Goal: Check status: Check status

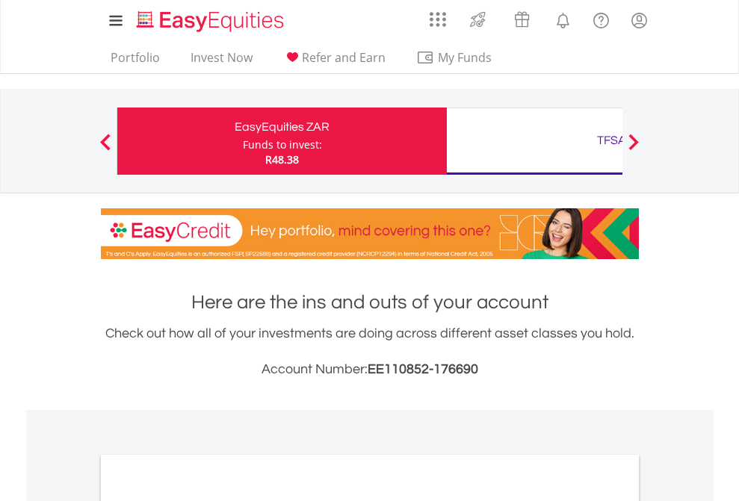
click at [243, 141] on div "Funds to invest:" at bounding box center [282, 144] width 79 height 15
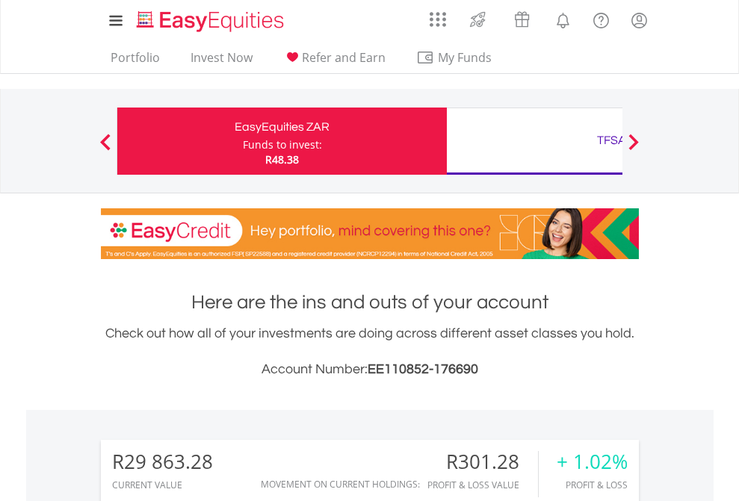
scroll to position [143, 235]
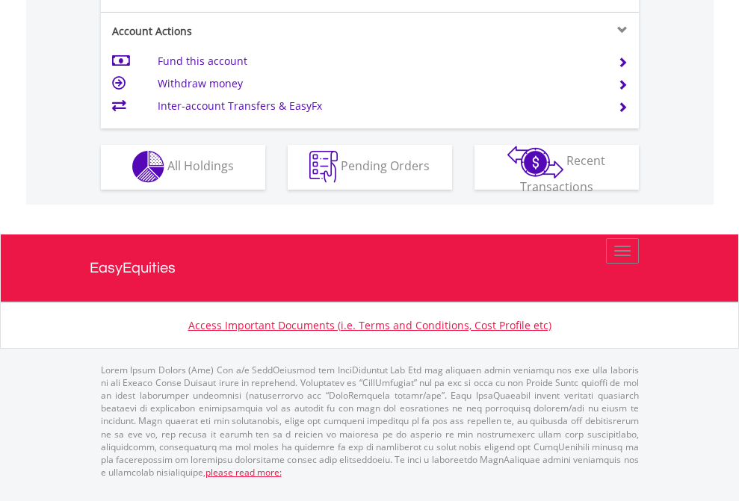
scroll to position [1397, 0]
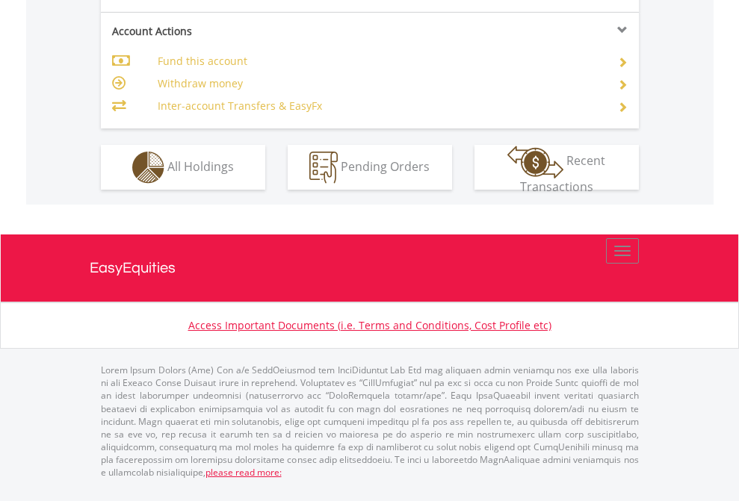
scroll to position [1462, 0]
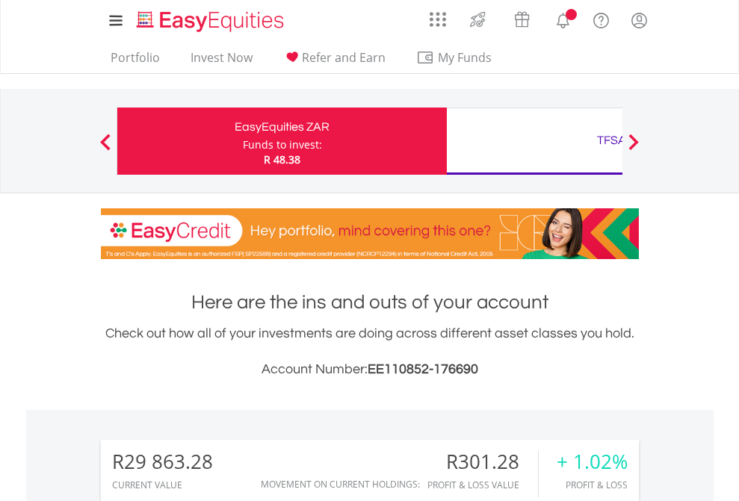
scroll to position [143, 235]
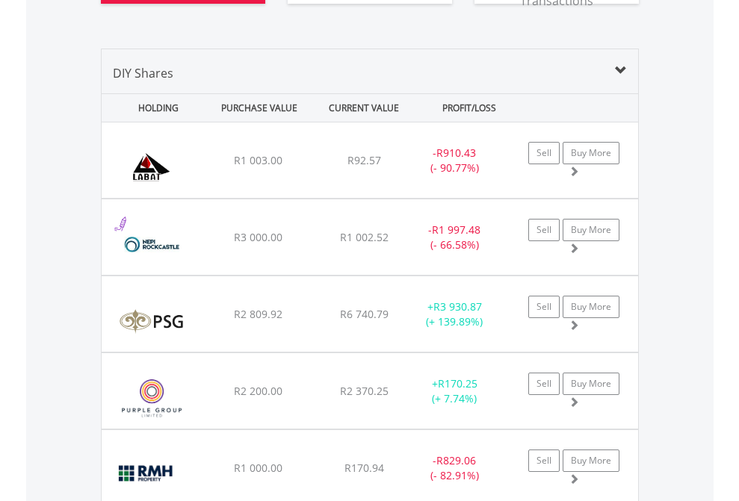
scroll to position [1751, 0]
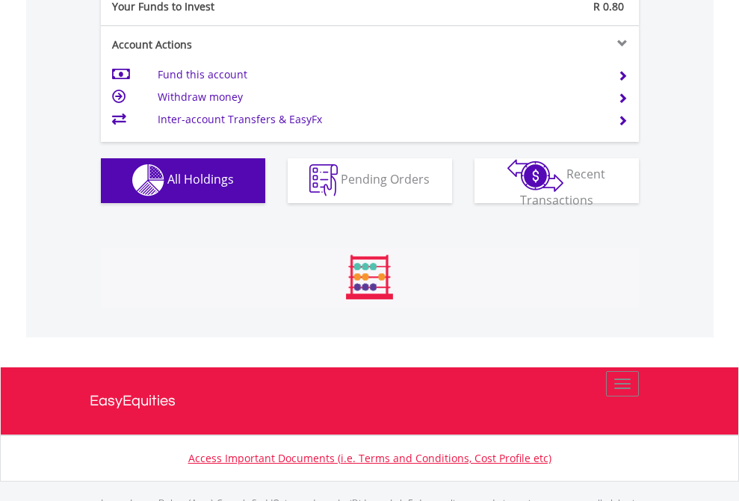
scroll to position [1479, 0]
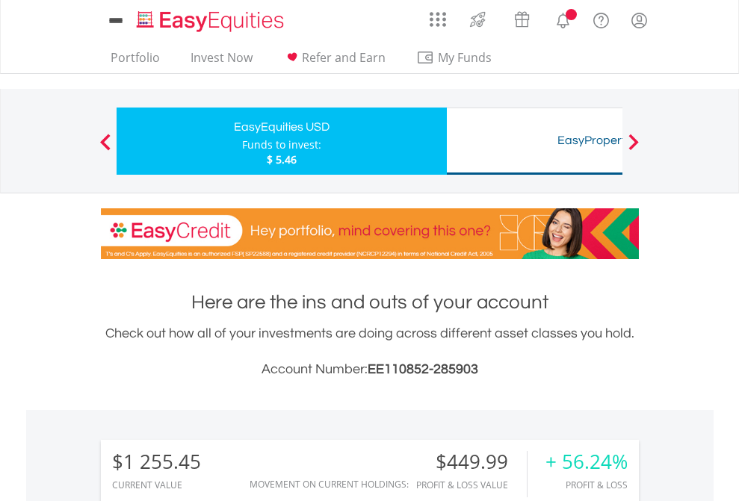
scroll to position [143, 235]
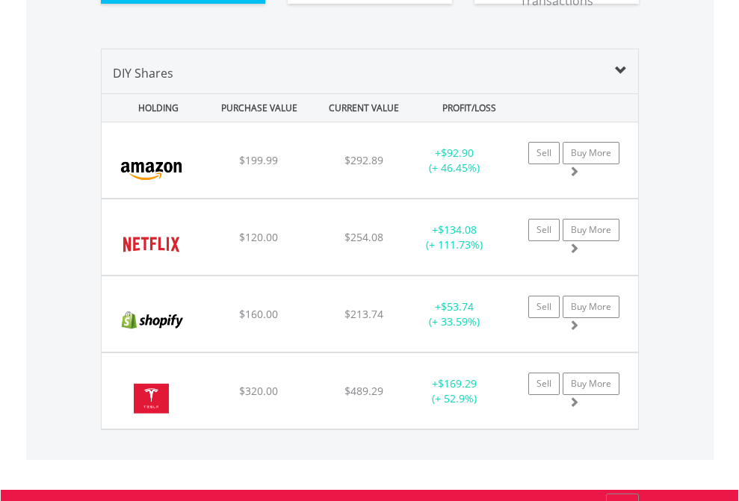
scroll to position [1662, 0]
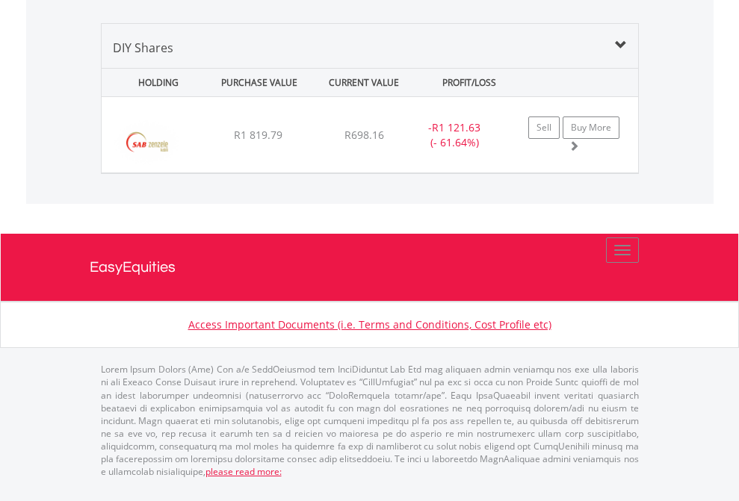
scroll to position [143, 235]
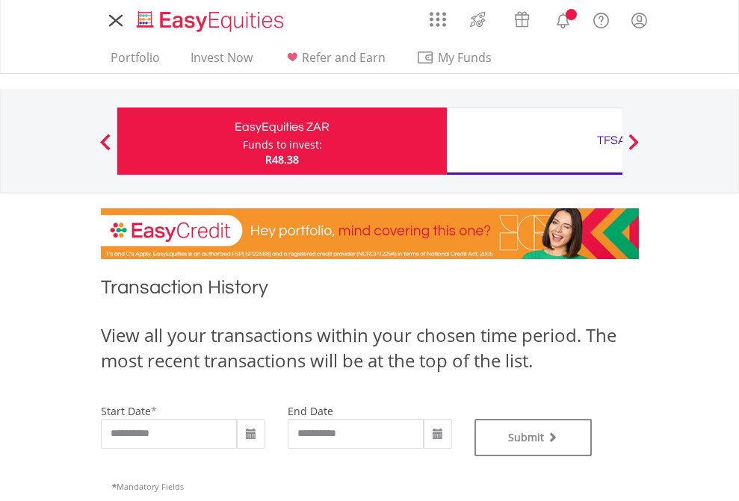
type input "**********"
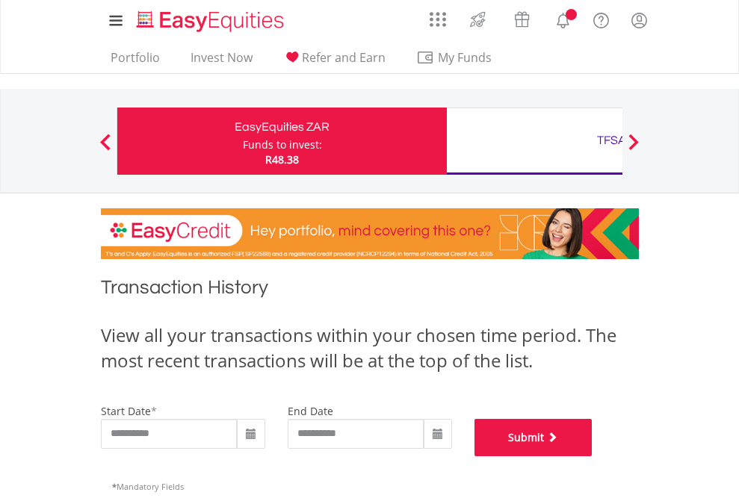
click at [593, 457] on button "Submit" at bounding box center [533, 437] width 118 height 37
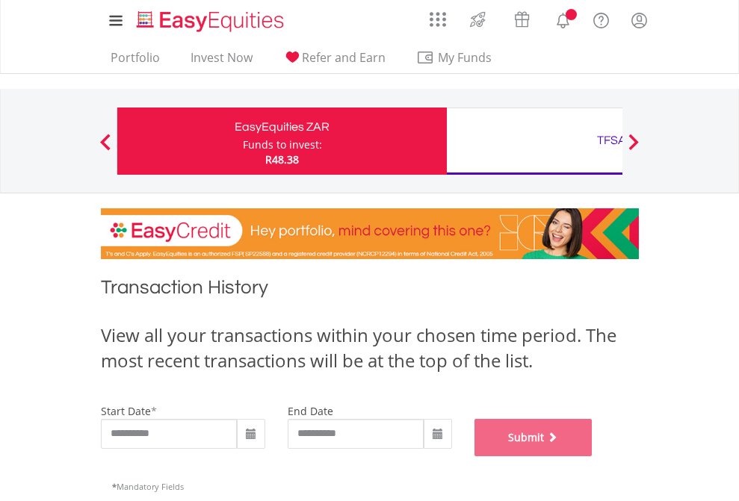
scroll to position [606, 0]
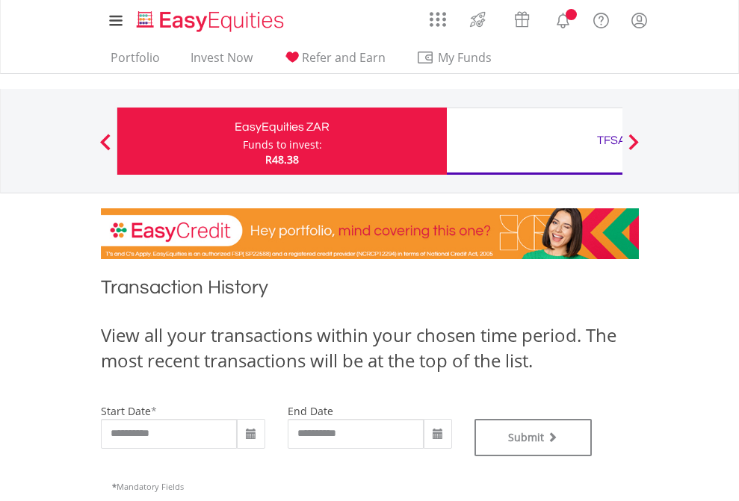
click at [534, 141] on div "TFSA" at bounding box center [612, 140] width 312 height 21
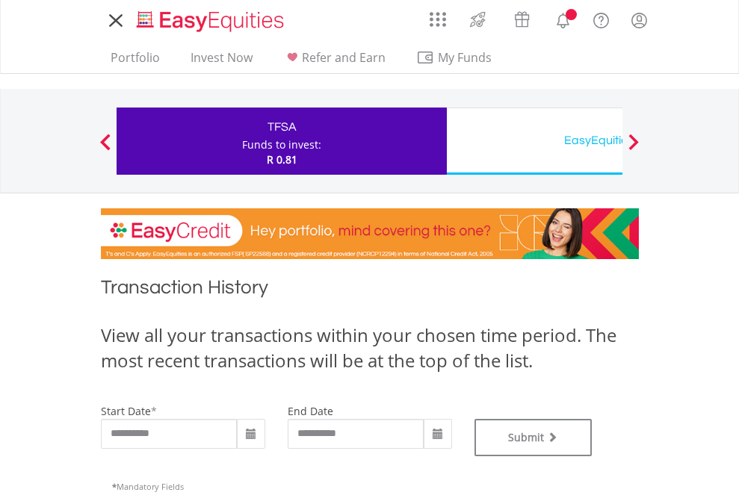
type input "**********"
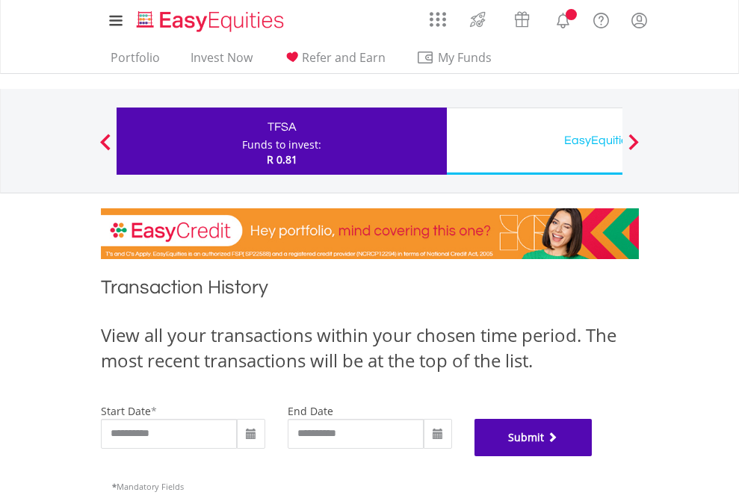
click at [593, 457] on button "Submit" at bounding box center [533, 437] width 118 height 37
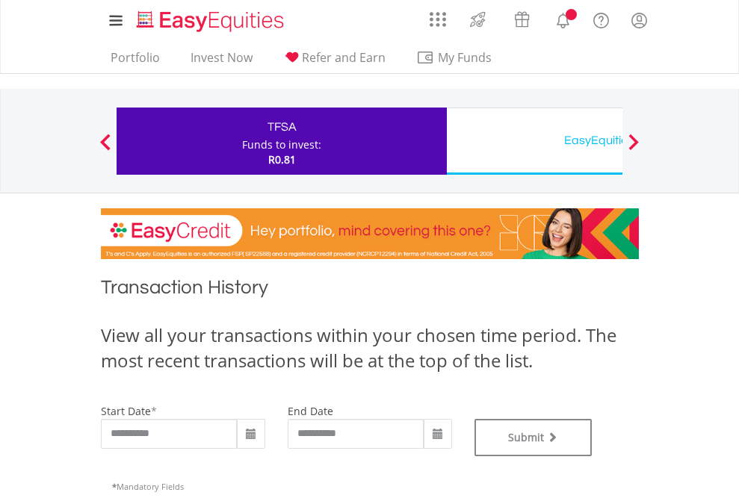
click at [534, 141] on div "EasyEquities USD" at bounding box center [612, 140] width 312 height 21
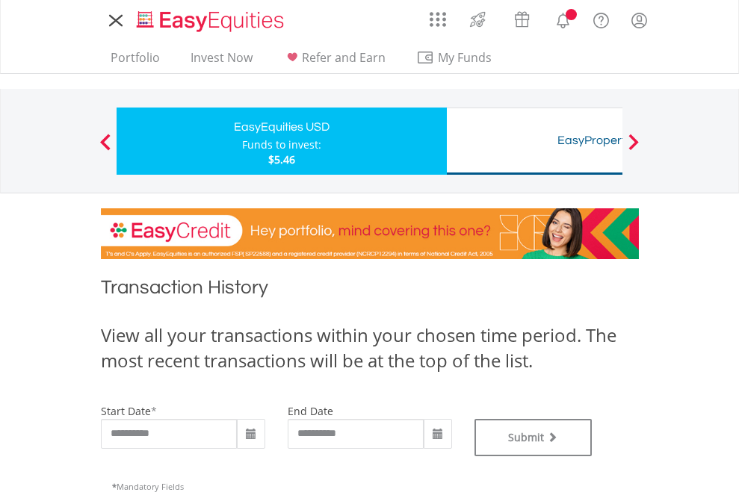
type input "**********"
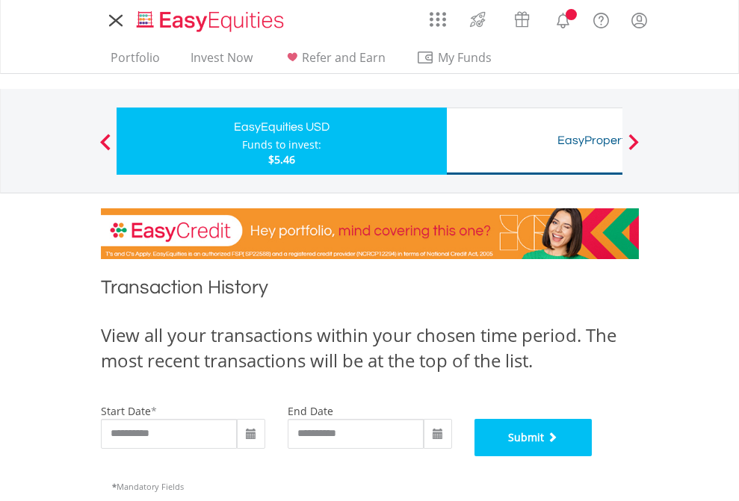
click at [593, 457] on button "Submit" at bounding box center [533, 437] width 118 height 37
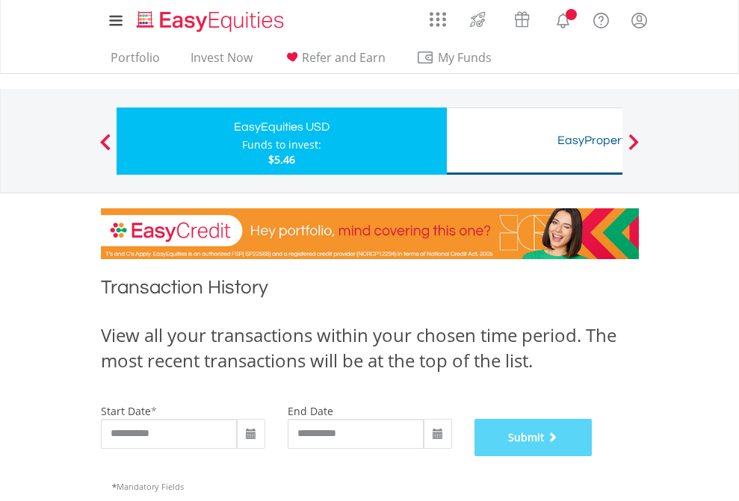
scroll to position [606, 0]
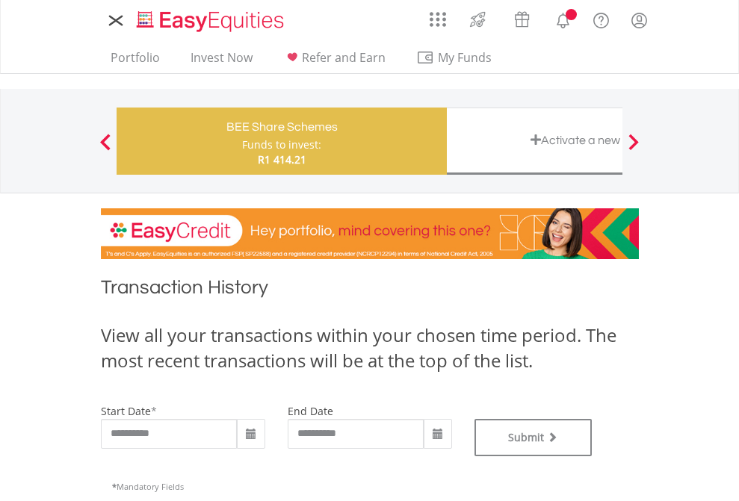
type input "**********"
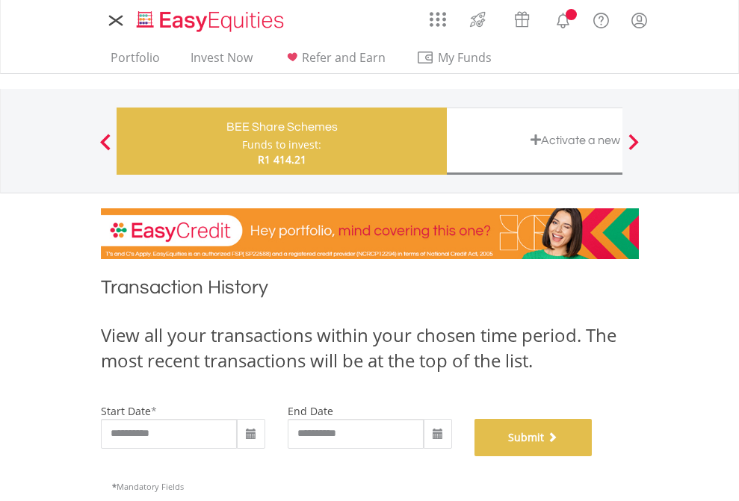
click at [593, 457] on button "Submit" at bounding box center [533, 437] width 118 height 37
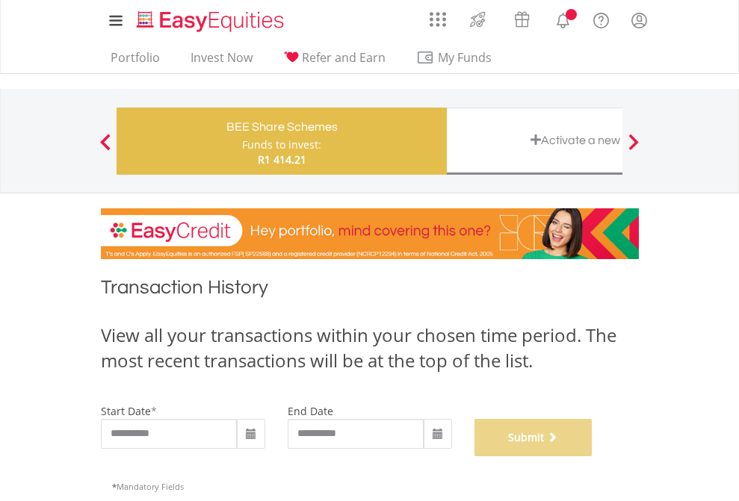
scroll to position [606, 0]
